Goal: Transaction & Acquisition: Purchase product/service

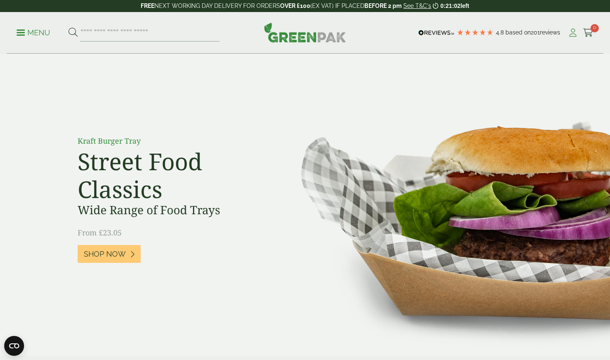
click at [573, 36] on icon at bounding box center [573, 33] width 10 height 8
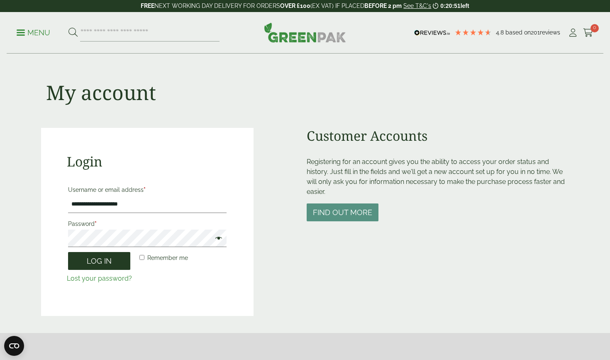
click at [88, 261] on button "Log in" at bounding box center [99, 261] width 62 height 18
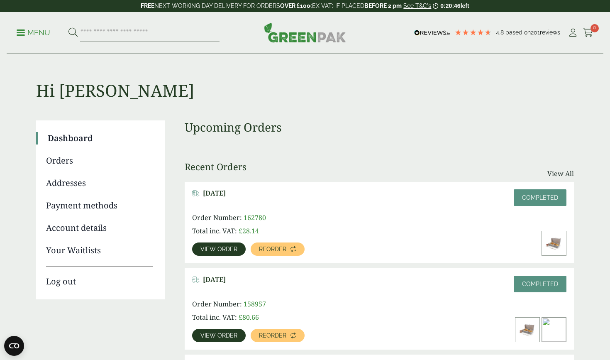
click at [220, 250] on span "View order" at bounding box center [218, 249] width 37 height 6
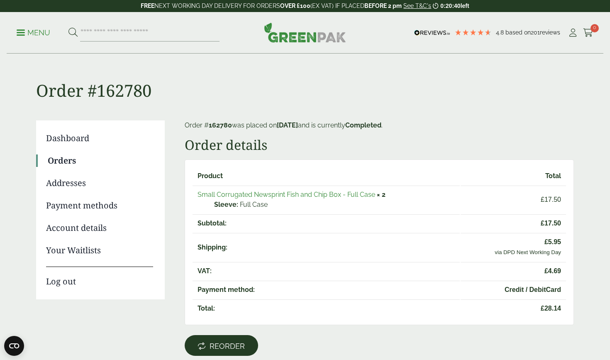
click at [226, 344] on span "Reorder" at bounding box center [227, 346] width 35 height 9
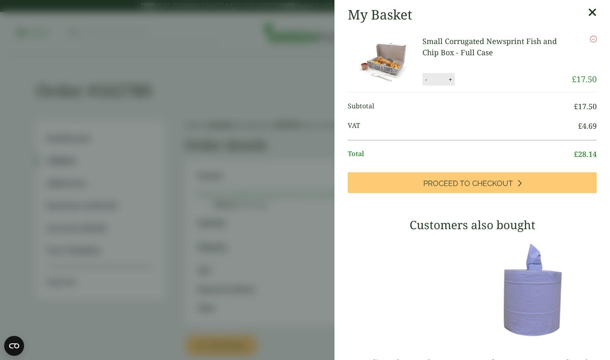
click at [594, 12] on icon at bounding box center [592, 13] width 9 height 12
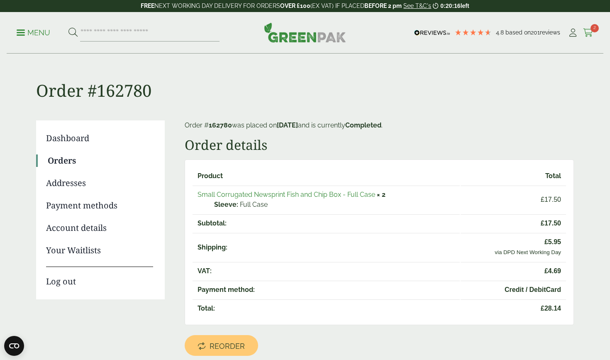
click at [589, 31] on icon at bounding box center [588, 33] width 10 height 8
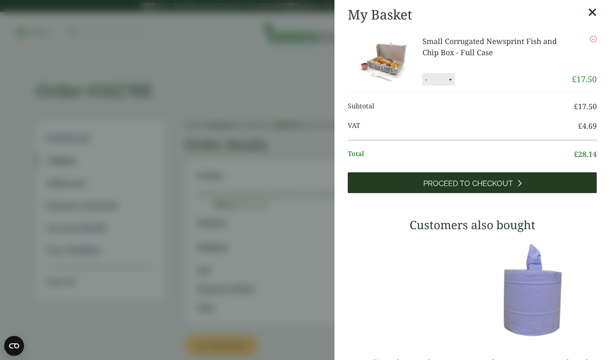
click at [480, 183] on span "Proceed to Checkout" at bounding box center [468, 183] width 90 height 9
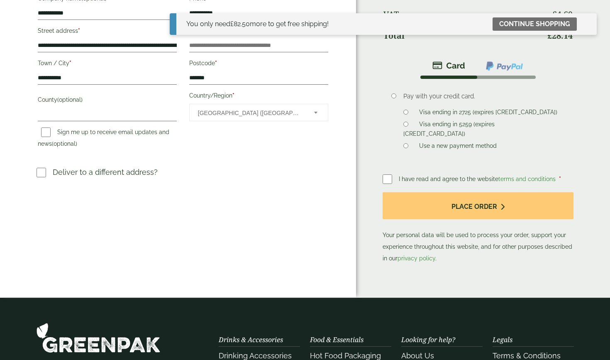
scroll to position [174, 0]
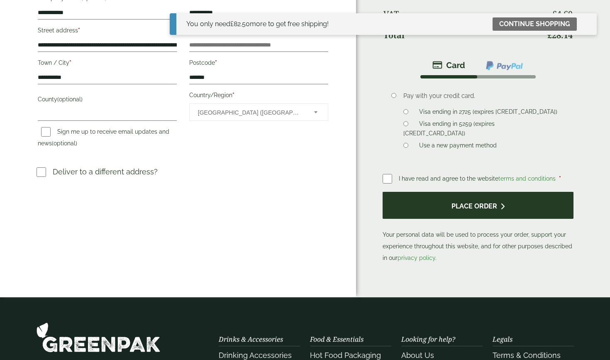
click at [475, 206] on button "Place order" at bounding box center [478, 205] width 191 height 27
